Goal: Find contact information

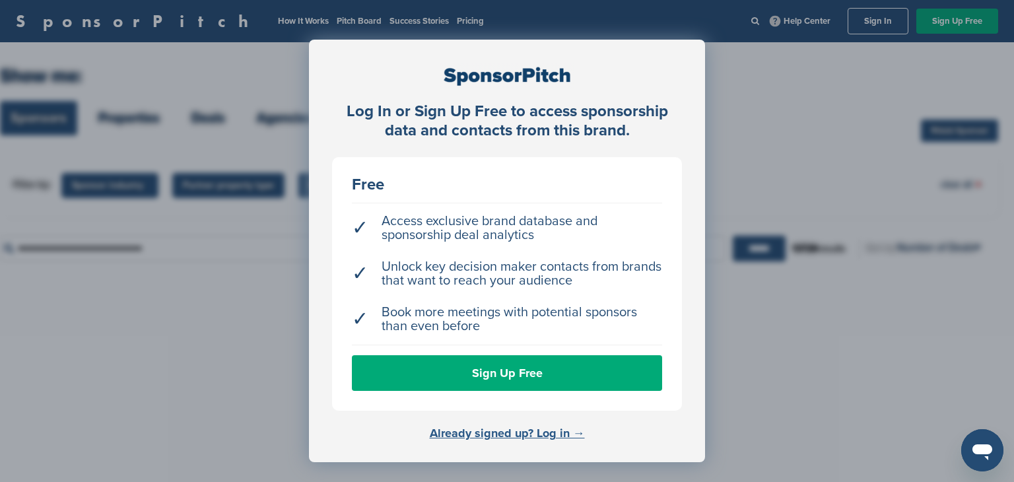
click at [512, 435] on link "Already signed up? Log in →" at bounding box center [507, 433] width 155 height 15
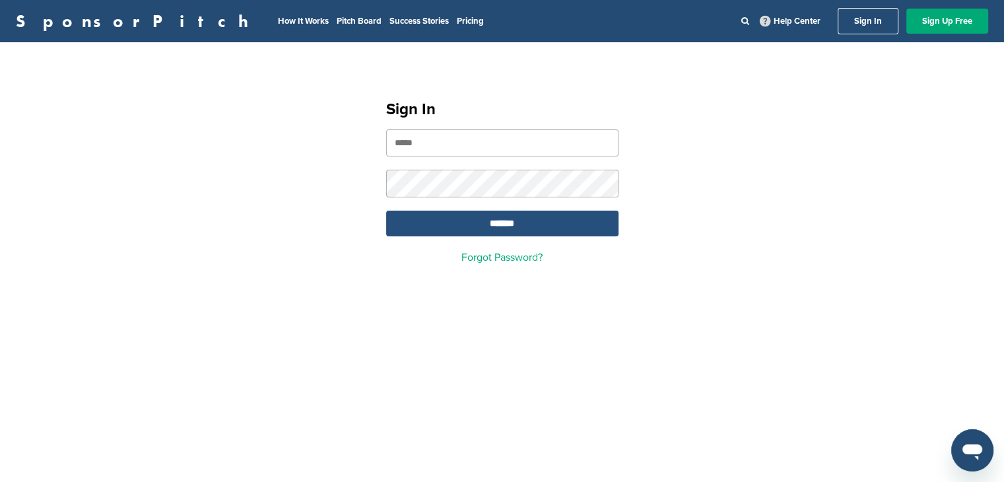
type input "**********"
click at [487, 227] on input "*******" at bounding box center [502, 224] width 232 height 26
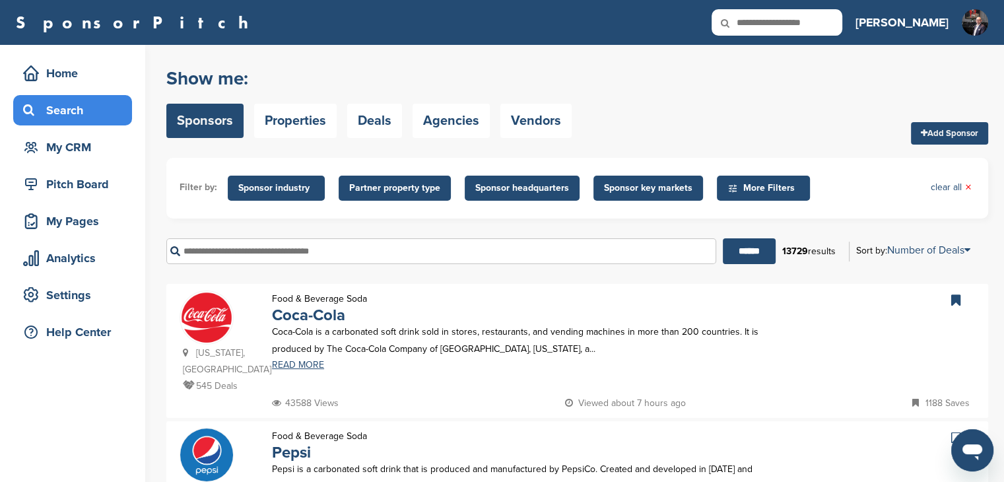
click at [211, 245] on input "text" at bounding box center [441, 251] width 550 height 26
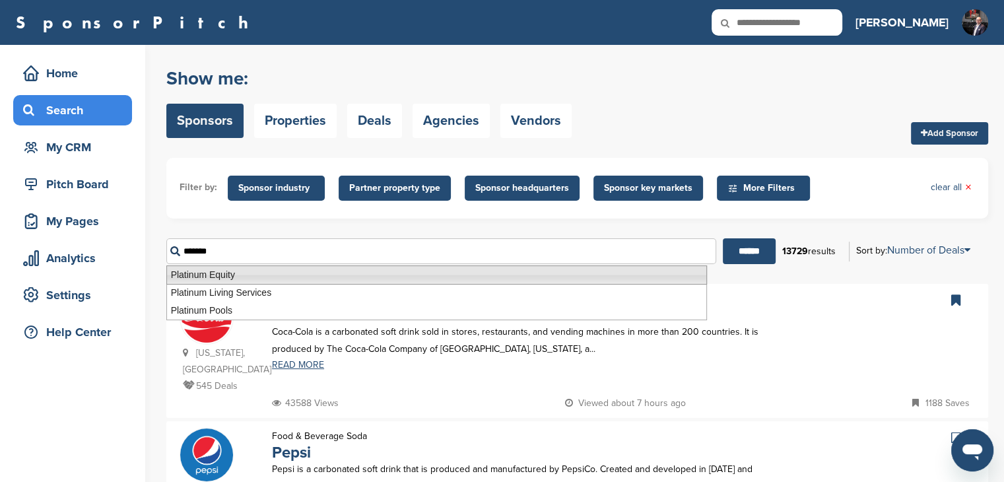
click at [211, 276] on li "Platinum Equity" at bounding box center [436, 274] width 541 height 19
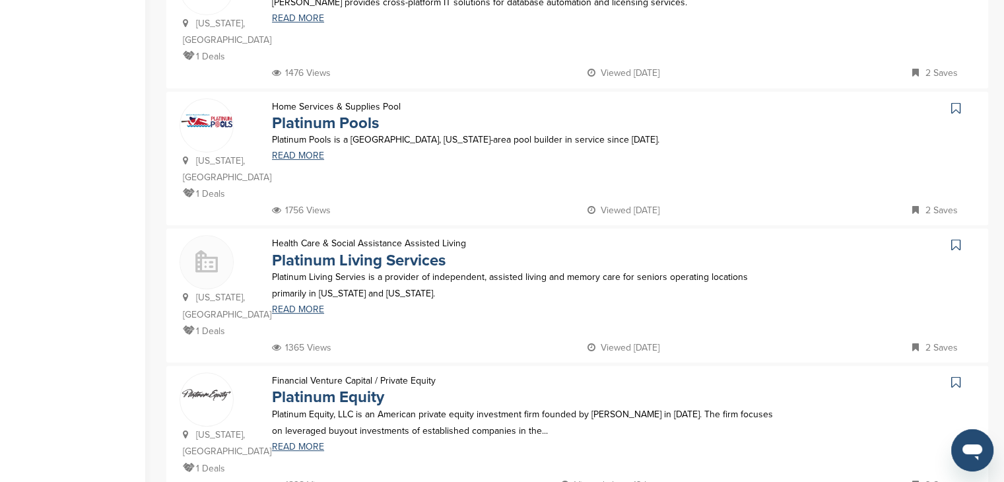
scroll to position [594, 0]
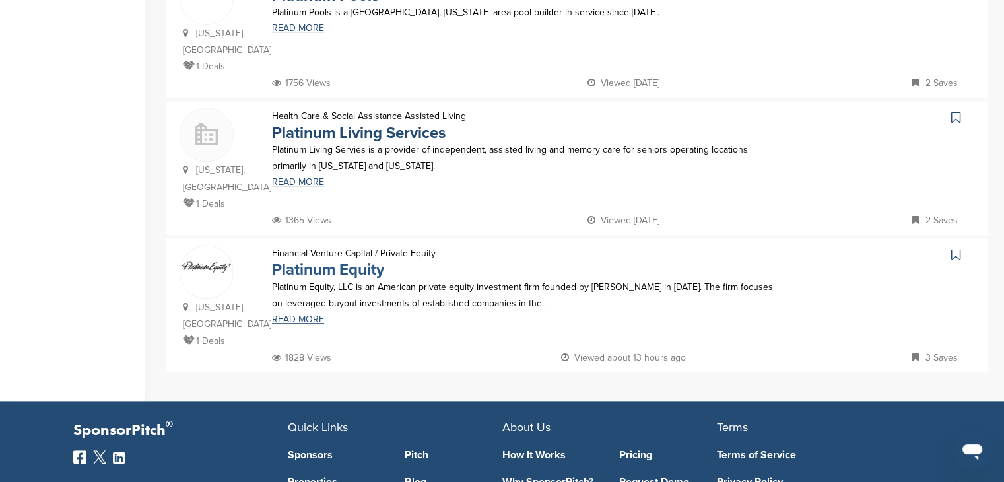
click at [343, 260] on link "Platinum Equity" at bounding box center [328, 269] width 112 height 19
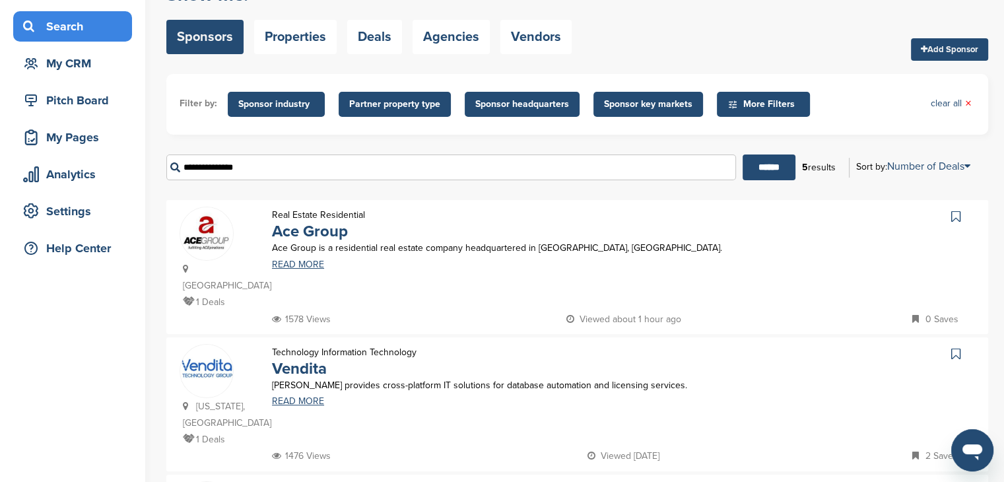
scroll to position [0, 0]
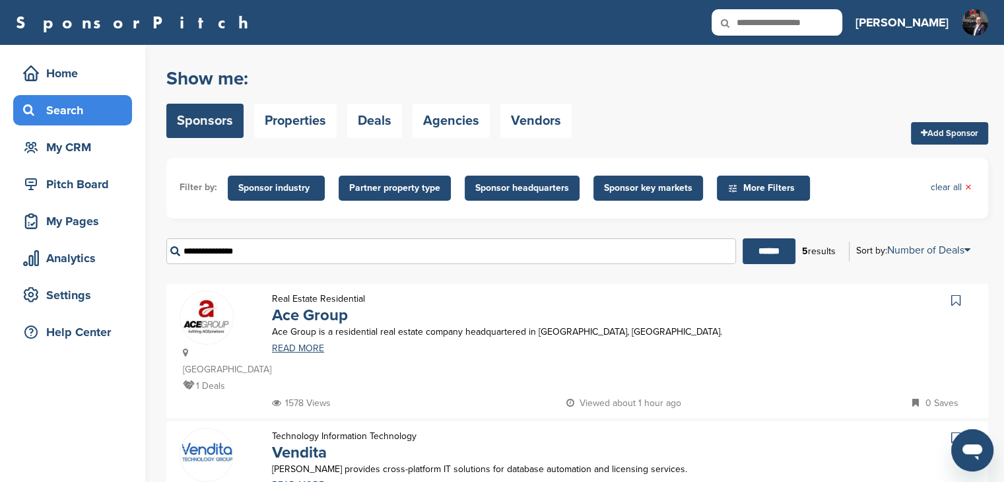
click at [243, 250] on input "**********" at bounding box center [451, 251] width 570 height 26
drag, startPoint x: 245, startPoint y: 250, endPoint x: 120, endPoint y: 235, distance: 125.7
type input "**********"
drag, startPoint x: 757, startPoint y: 246, endPoint x: 744, endPoint y: 257, distance: 16.9
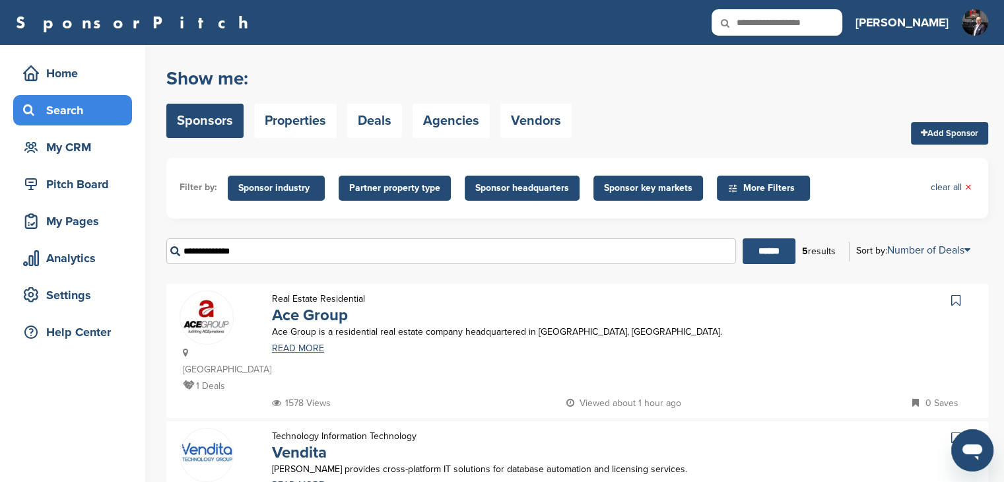
click at [756, 246] on input "******" at bounding box center [769, 251] width 53 height 26
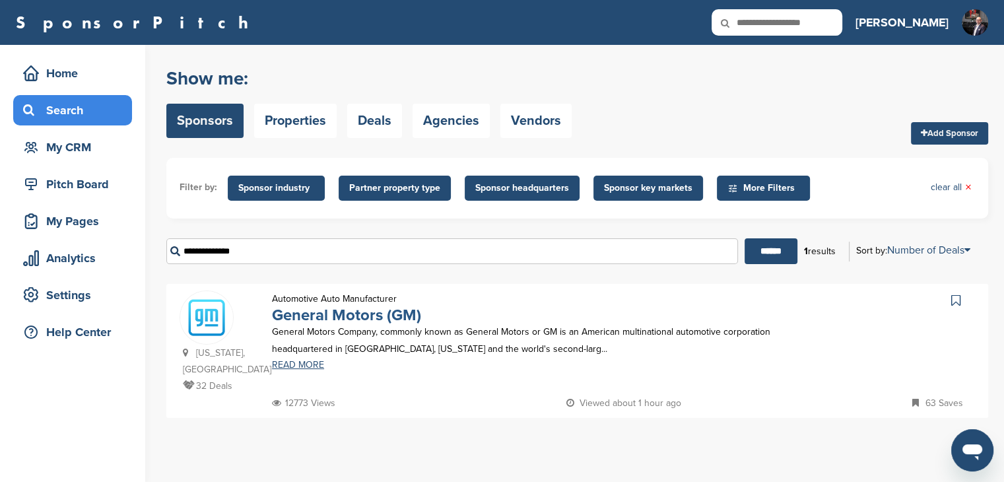
click at [330, 318] on link "General Motors (GM)" at bounding box center [346, 315] width 149 height 19
click at [84, 85] on div "Home" at bounding box center [72, 73] width 119 height 30
click at [223, 249] on input "**********" at bounding box center [452, 251] width 572 height 26
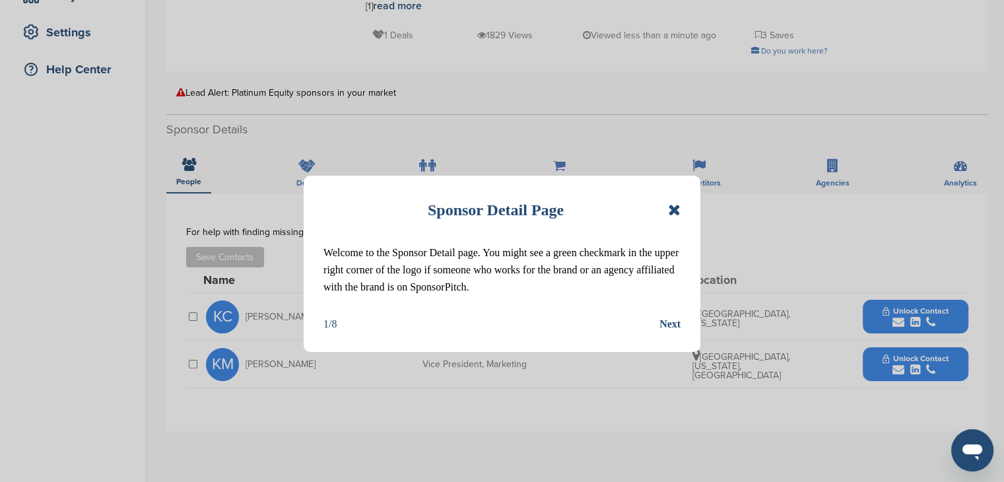
scroll to position [264, 0]
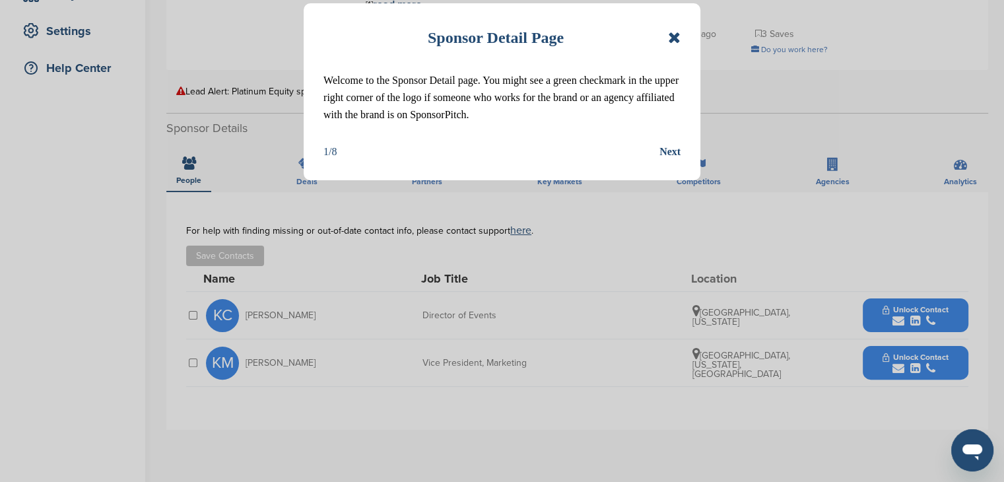
click at [671, 38] on icon at bounding box center [674, 38] width 13 height 16
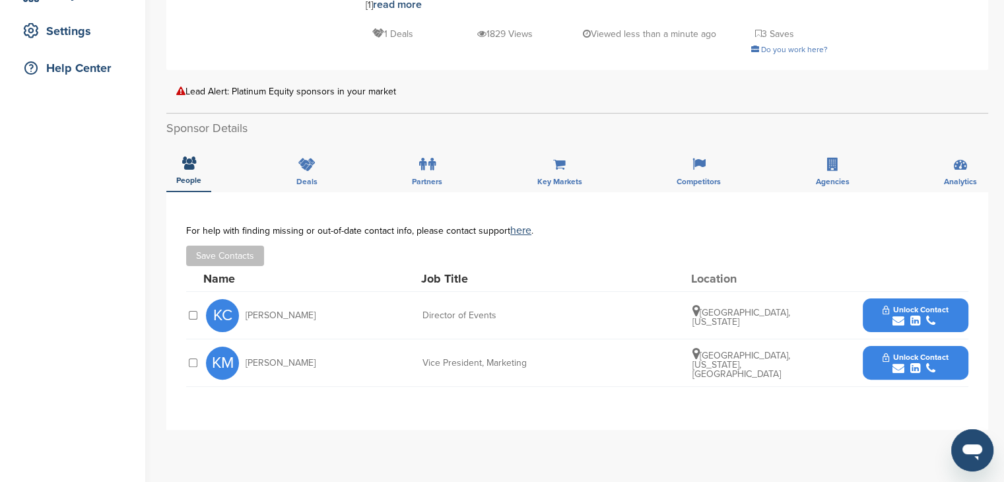
click at [926, 363] on icon "submit" at bounding box center [930, 369] width 9 height 12
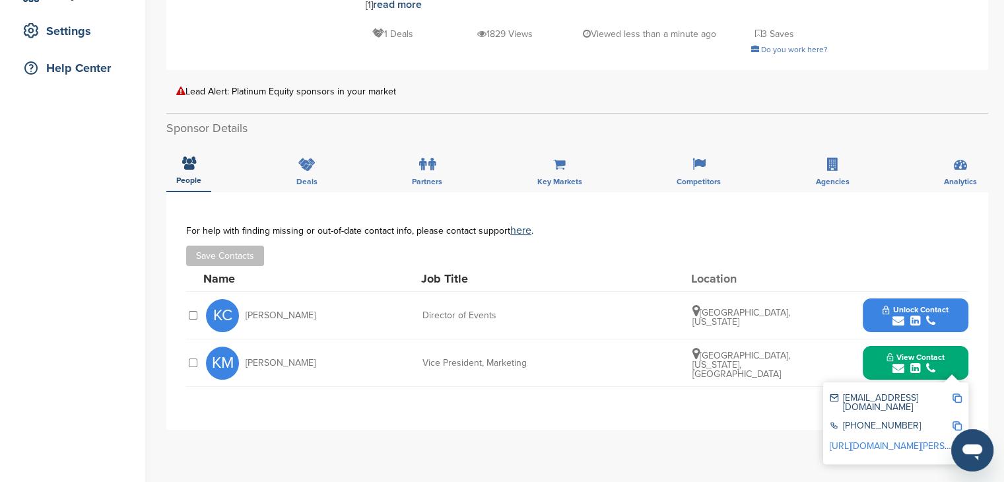
click at [861, 440] on link "https://www.linkedin.com/pub/katie-mcnaughton/2/790/754" at bounding box center [910, 445] width 161 height 11
click at [919, 292] on div "KC Katie Colosi Director of Events Baltimore, Maryland Unlock Contact" at bounding box center [587, 315] width 763 height 47
click at [911, 305] on span "Unlock Contact" at bounding box center [915, 309] width 65 height 9
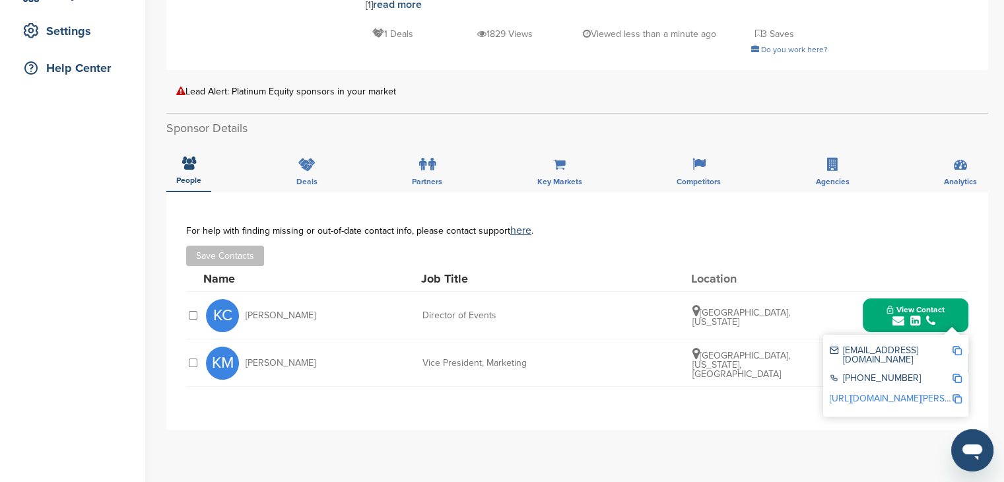
click at [864, 393] on link "http://www.linkedin.com/in/katie-colosi-ferragut-4b51561" at bounding box center [910, 398] width 161 height 11
drag, startPoint x: 370, startPoint y: 351, endPoint x: 246, endPoint y: 347, distance: 124.2
click at [246, 347] on div "KM Katie McNaughton Vice President, Marketing Los Angeles, California, United S…" at bounding box center [587, 362] width 763 height 47
copy span "Katie McNaughton"
click at [955, 346] on img at bounding box center [957, 350] width 9 height 9
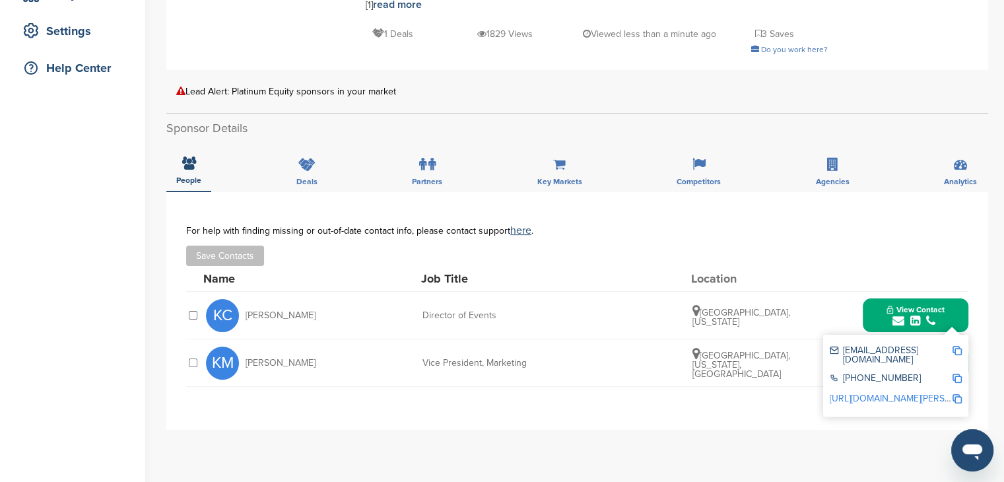
copy span "Katie McNaughton"
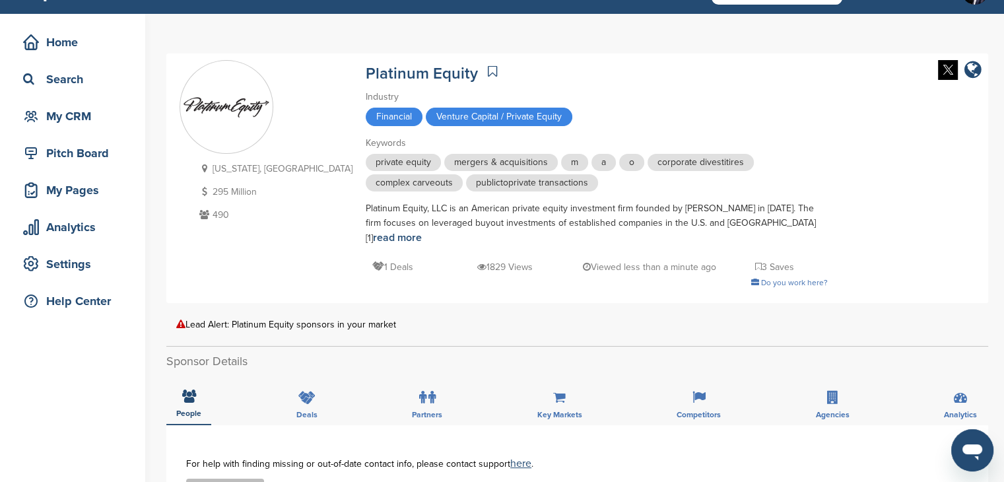
scroll to position [0, 0]
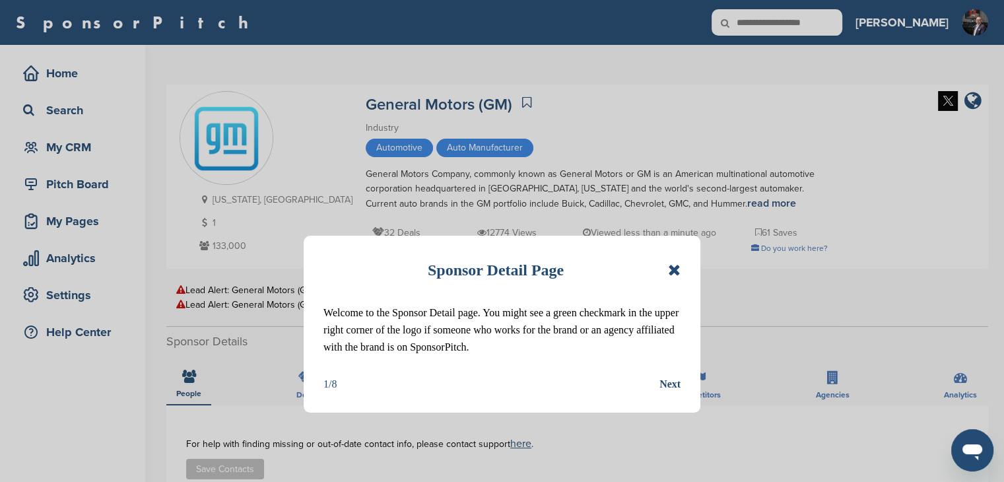
click at [667, 265] on div "Sponsor Detail Page" at bounding box center [502, 270] width 357 height 29
click at [672, 279] on div "Sponsor Detail Page" at bounding box center [502, 270] width 357 height 29
click at [670, 270] on icon at bounding box center [674, 270] width 13 height 16
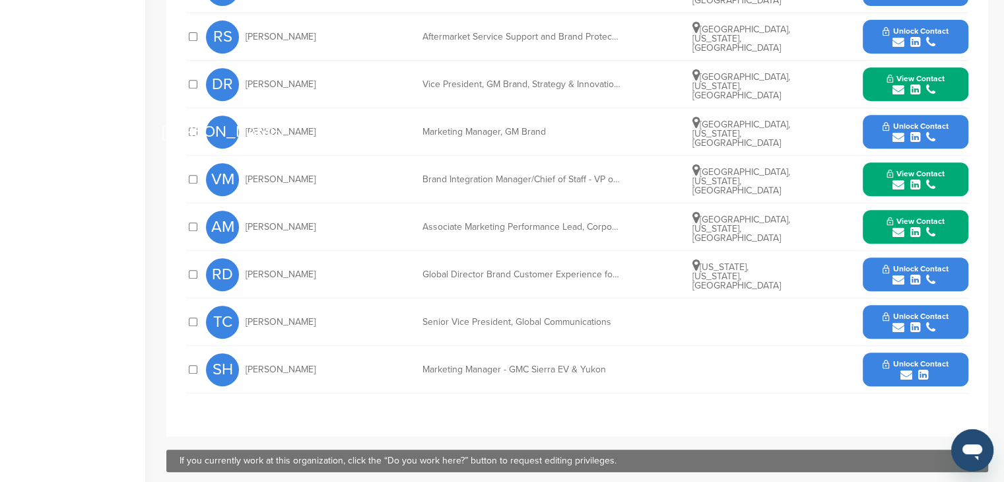
scroll to position [528, 0]
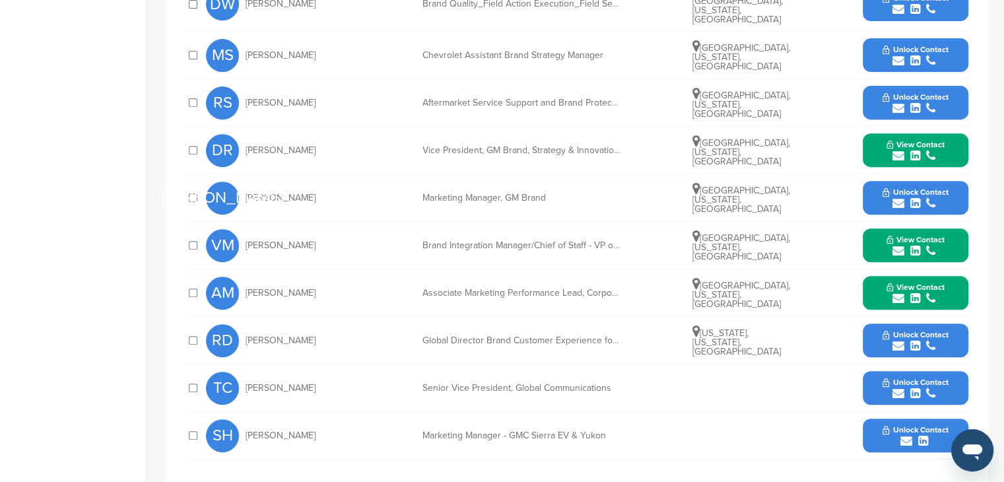
click at [952, 240] on button "View Contact" at bounding box center [916, 246] width 90 height 40
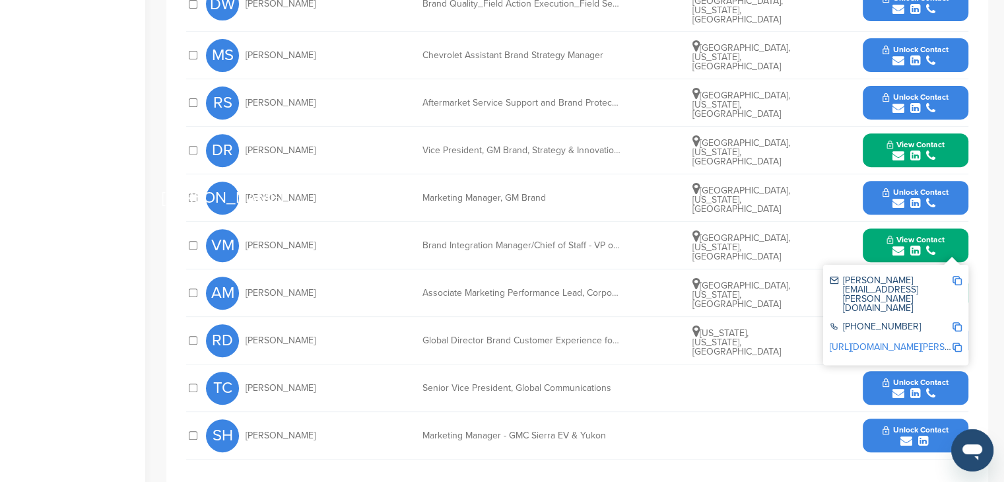
click at [955, 276] on img at bounding box center [957, 280] width 9 height 9
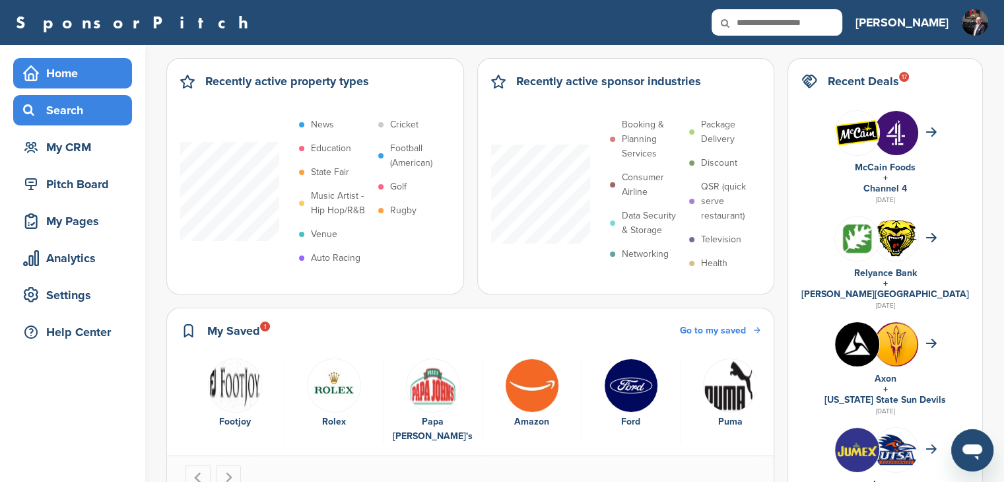
click at [72, 116] on div "Search" at bounding box center [76, 110] width 112 height 24
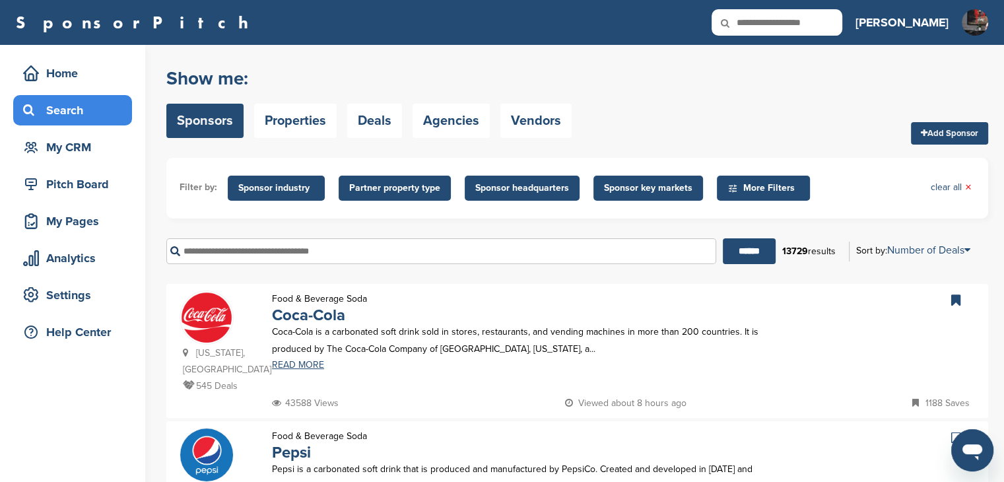
click at [318, 255] on input "text" at bounding box center [441, 251] width 550 height 26
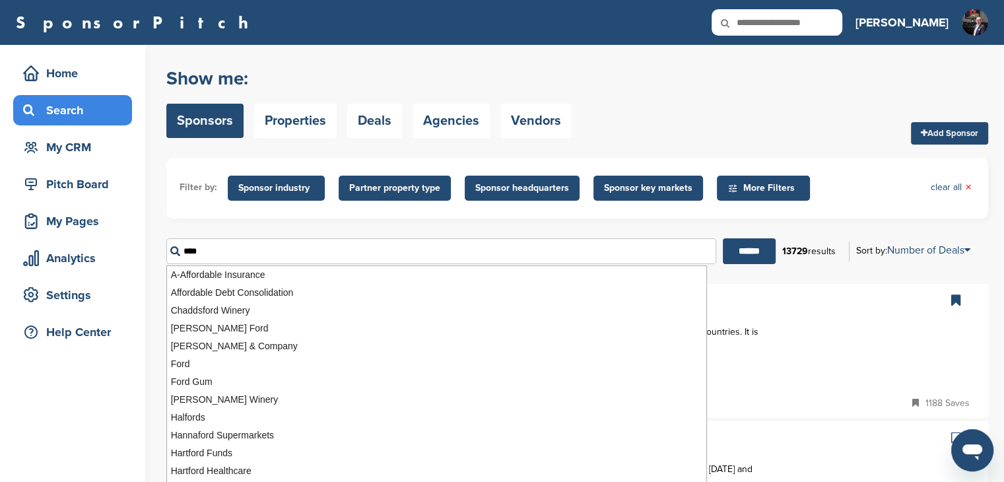
type input "****"
click at [723, 238] on input "******" at bounding box center [749, 251] width 53 height 26
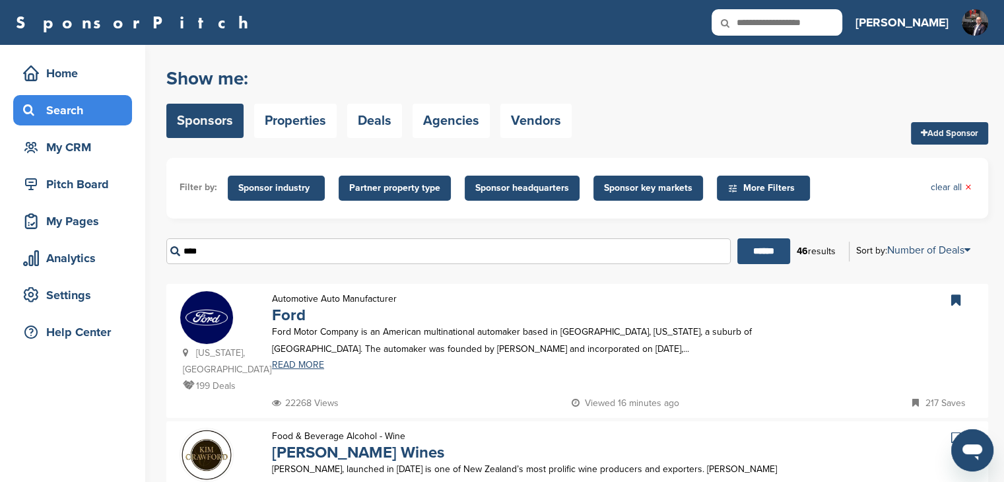
click at [762, 253] on input "******" at bounding box center [764, 251] width 53 height 26
click at [284, 318] on link "Ford" at bounding box center [289, 315] width 34 height 19
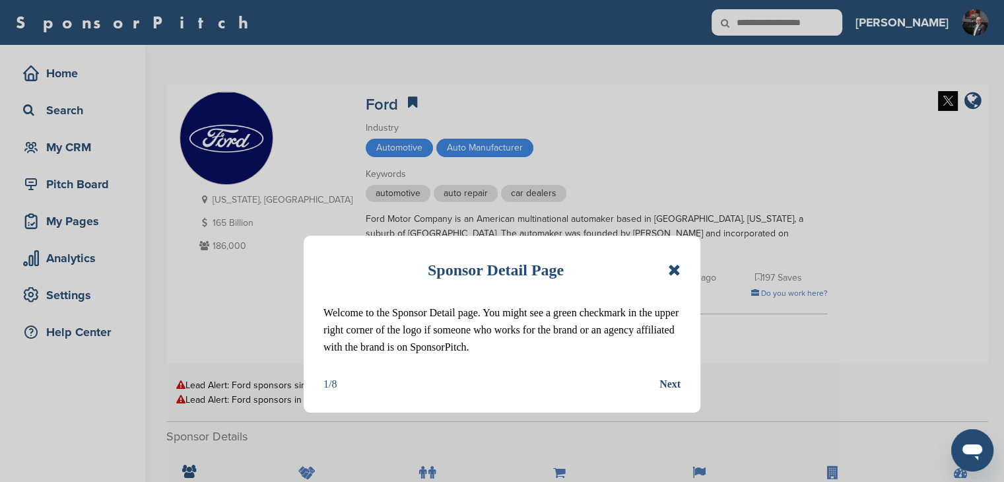
click at [676, 270] on icon at bounding box center [674, 270] width 13 height 16
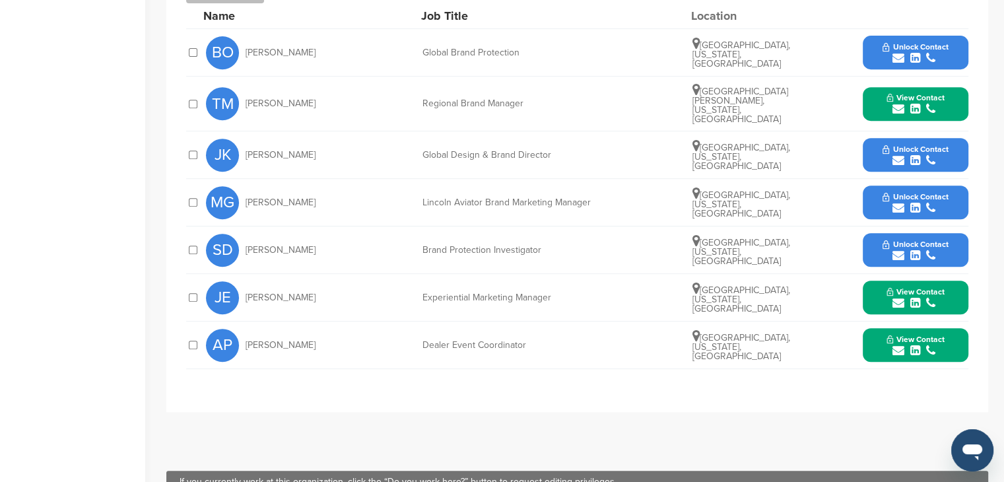
scroll to position [594, 0]
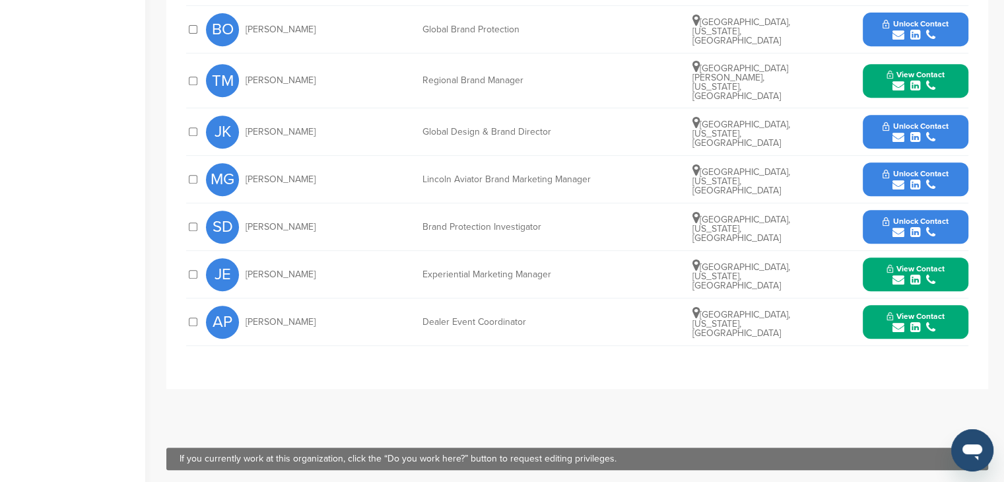
click at [912, 322] on icon "submit" at bounding box center [916, 328] width 10 height 12
click at [892, 264] on span "View Contact" at bounding box center [916, 268] width 58 height 9
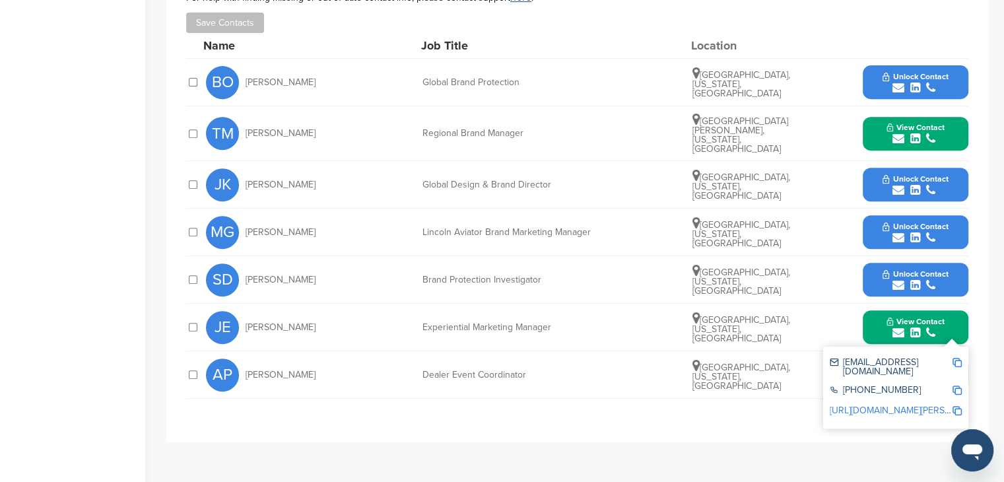
scroll to position [462, 0]
